Goal: Check status: Check status

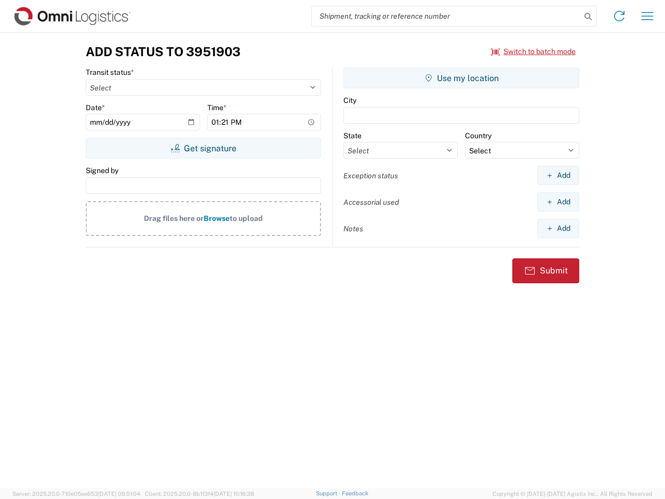
click at [446, 16] on input "search" at bounding box center [446, 16] width 269 height 20
click at [588, 17] on icon at bounding box center [588, 16] width 15 height 15
click at [619, 16] on icon at bounding box center [619, 16] width 17 height 17
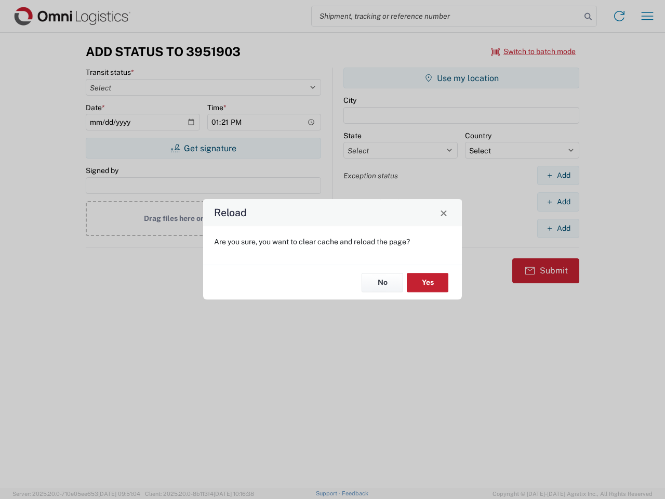
click at [534, 51] on div "Reload Are you sure, you want to clear cache and reload the page? No Yes" at bounding box center [332, 249] width 665 height 499
click at [203, 148] on div "Reload Are you sure, you want to clear cache and reload the page? No Yes" at bounding box center [332, 249] width 665 height 499
click at [461, 78] on div "Reload Are you sure, you want to clear cache and reload the page? No Yes" at bounding box center [332, 249] width 665 height 499
click at [558, 175] on div "Reload Are you sure, you want to clear cache and reload the page? No Yes" at bounding box center [332, 249] width 665 height 499
click at [558, 202] on div "Reload Are you sure, you want to clear cache and reload the page? No Yes" at bounding box center [332, 249] width 665 height 499
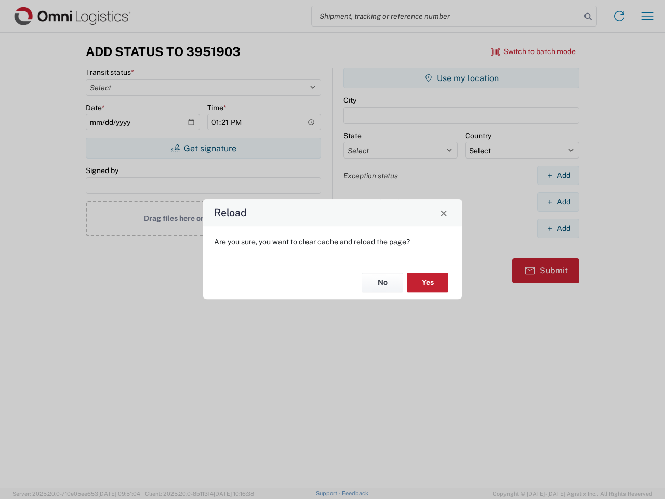
click at [558, 228] on div "Reload Are you sure, you want to clear cache and reload the page? No Yes" at bounding box center [332, 249] width 665 height 499
